Goal: Information Seeking & Learning: Check status

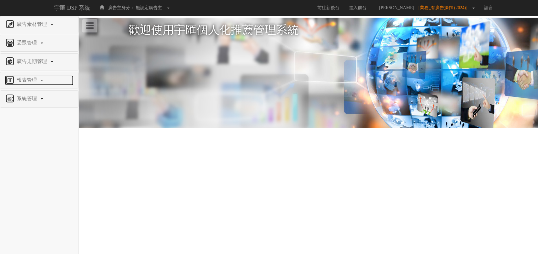
click at [27, 79] on span "報表管理" at bounding box center [27, 79] width 25 height 5
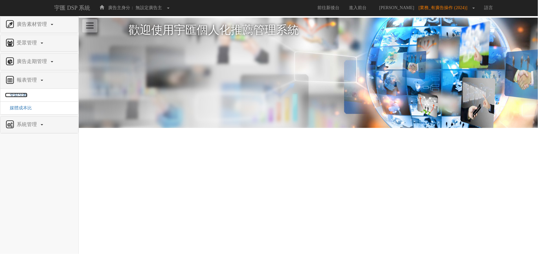
click at [17, 94] on span "全站分析" at bounding box center [16, 95] width 22 height 5
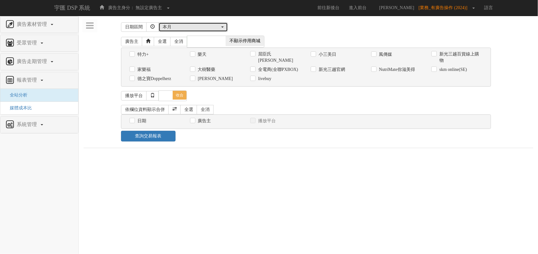
click at [188, 27] on div "本月" at bounding box center [191, 27] width 57 height 6
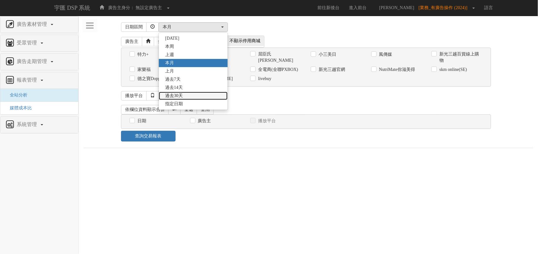
click at [182, 96] on span "過去30天" at bounding box center [174, 96] width 18 height 6
select select "Past30"
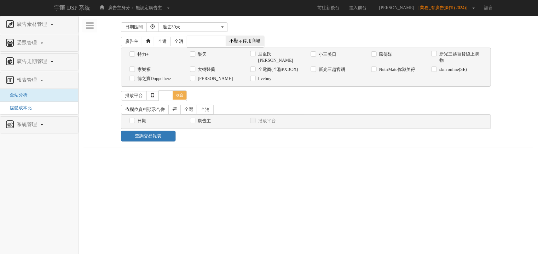
click at [231, 40] on span "不顯示停用商城" at bounding box center [244, 41] width 38 height 10
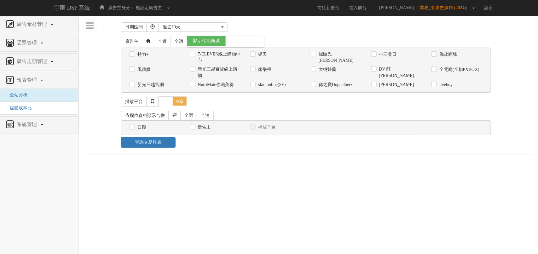
click at [233, 40] on span at bounding box center [244, 41] width 38 height 10
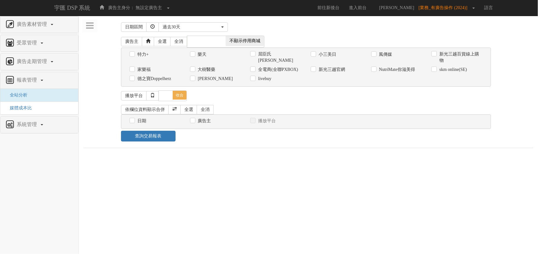
click at [233, 40] on span "不顯示停用商城" at bounding box center [244, 41] width 38 height 10
checkbox input "true"
